Goal: Task Accomplishment & Management: Complete application form

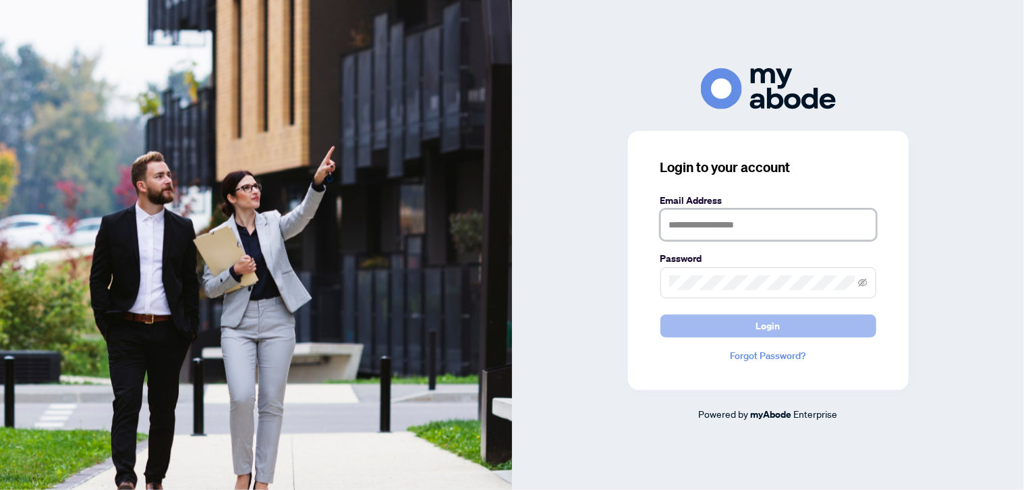
type input "**********"
click at [771, 326] on span "Login" at bounding box center [768, 326] width 24 height 22
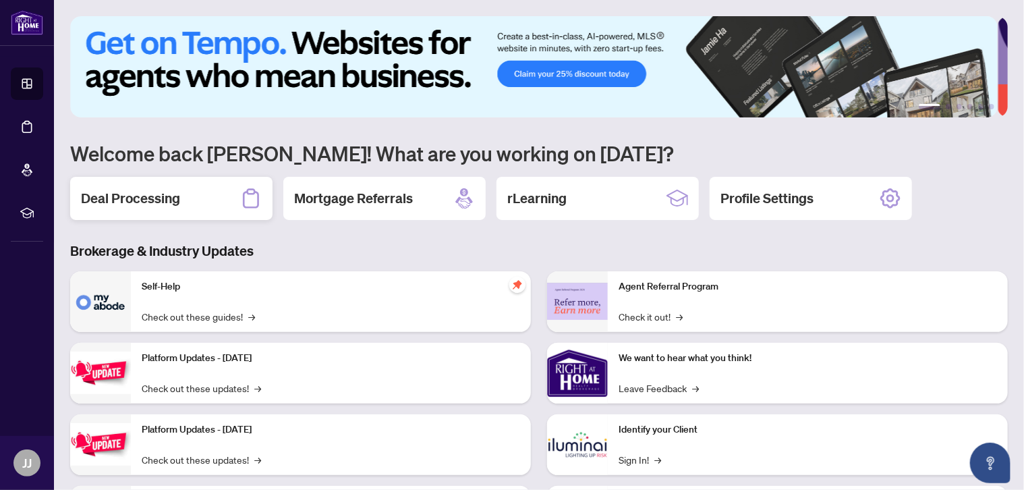
click at [135, 194] on h2 "Deal Processing" at bounding box center [130, 198] width 99 height 19
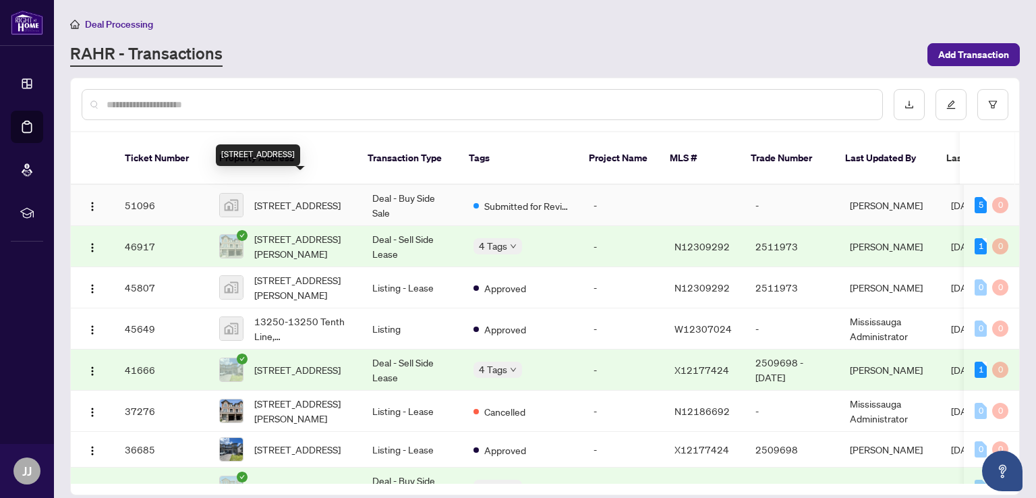
click at [285, 198] on span "[STREET_ADDRESS]" at bounding box center [297, 205] width 86 height 15
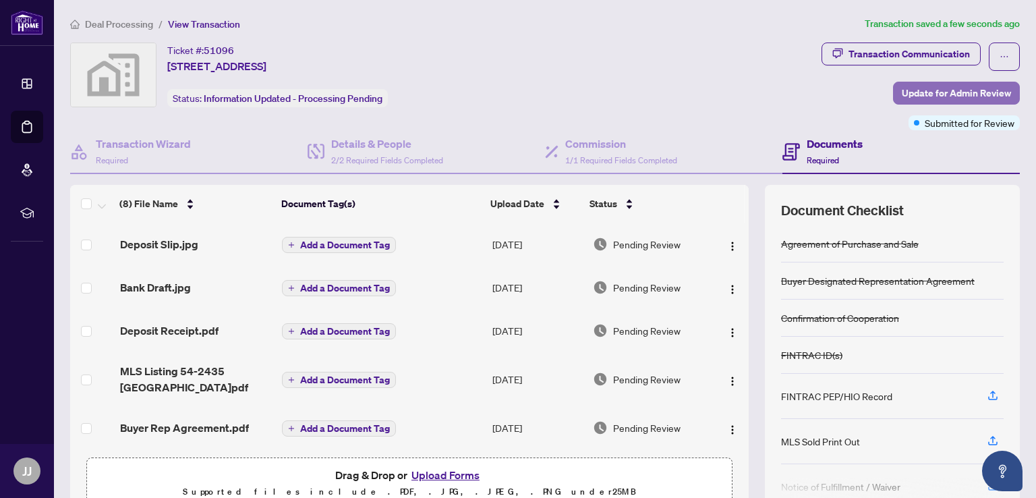
click at [921, 90] on span "Update for Admin Review" at bounding box center [956, 93] width 109 height 22
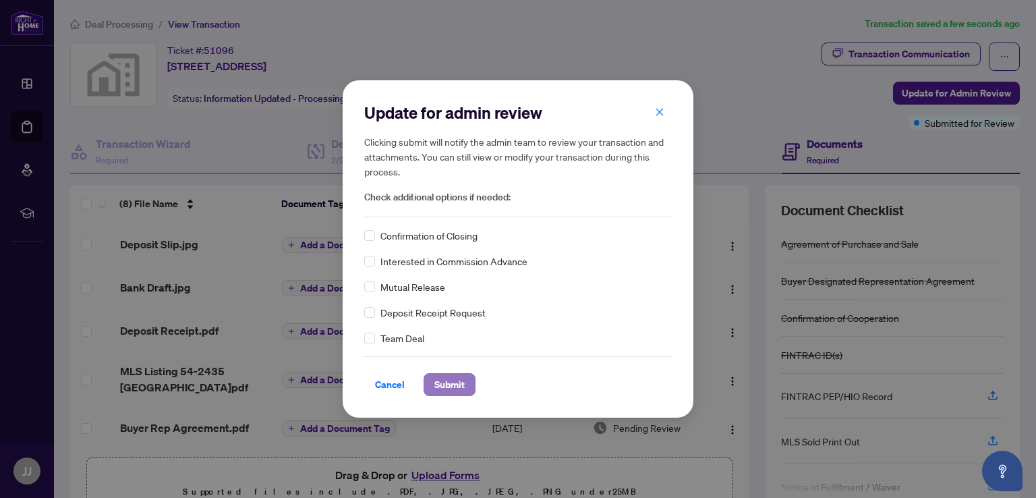
click at [444, 383] on span "Submit" at bounding box center [449, 385] width 30 height 22
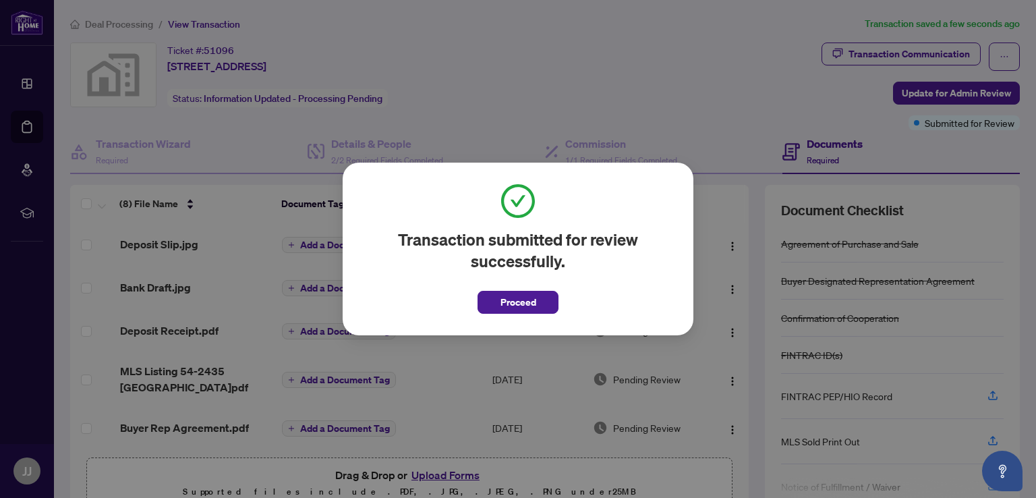
click at [739, 87] on div "Transaction submitted for review successfully. Proceed Cancel OK" at bounding box center [518, 249] width 1036 height 498
